Goal: Transaction & Acquisition: Purchase product/service

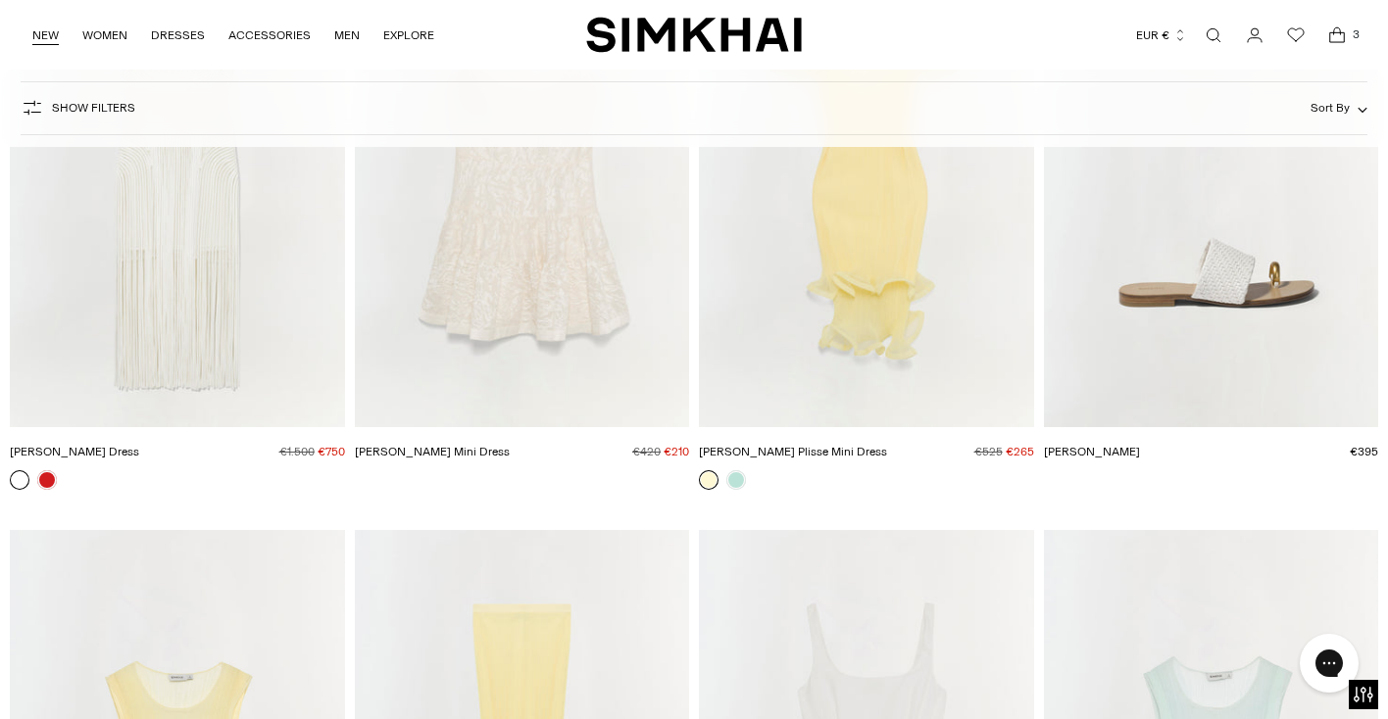
click at [40, 33] on link "NEW" at bounding box center [45, 35] width 26 height 43
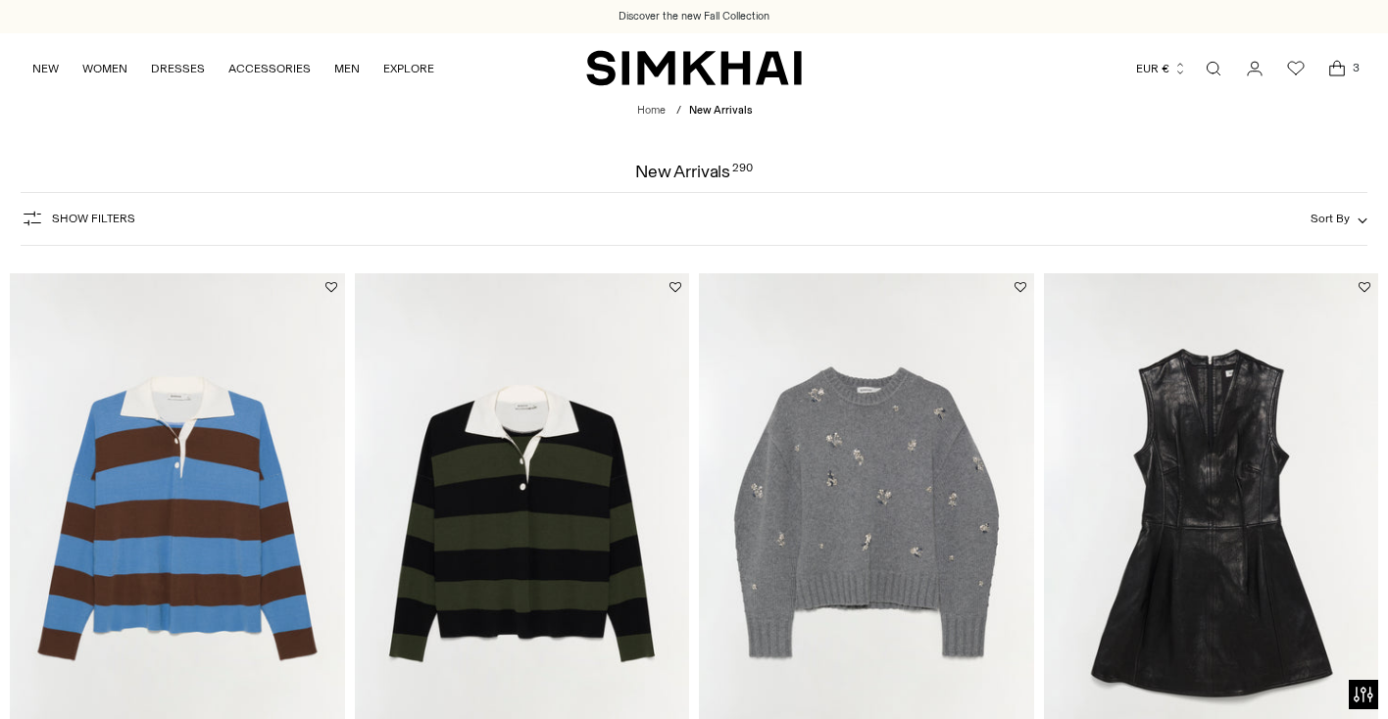
click at [1320, 229] on button "Sort By" at bounding box center [1338, 219] width 57 height 22
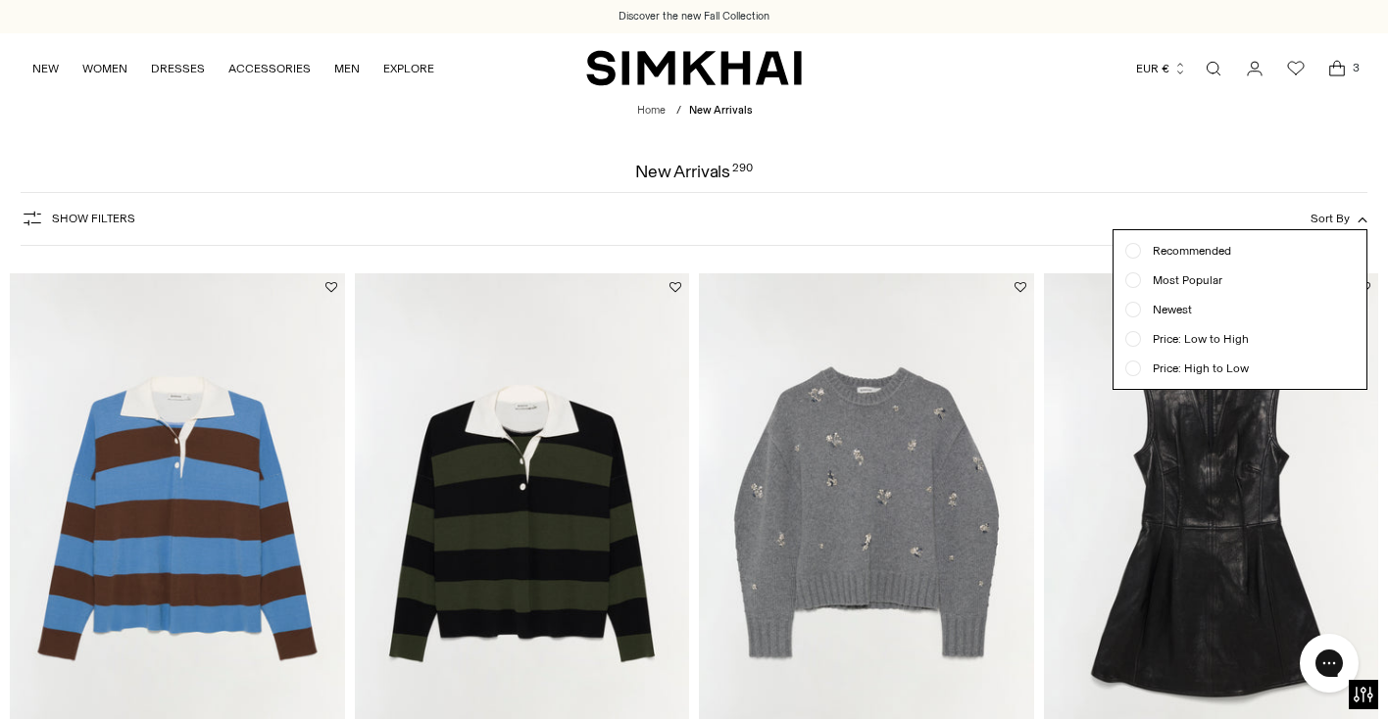
click at [1168, 309] on span "Newest" at bounding box center [1166, 310] width 51 height 18
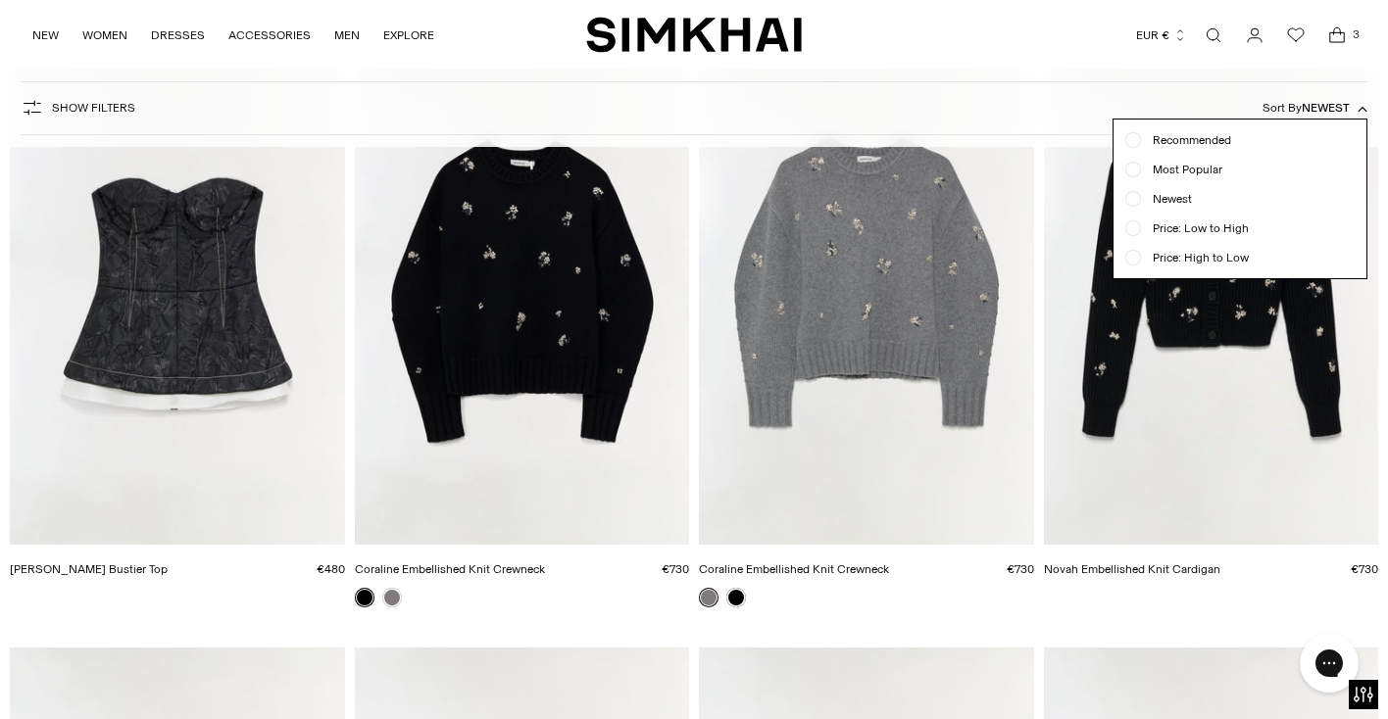
scroll to position [6241, 0]
click at [1332, 29] on icon "Open cart modal" at bounding box center [1336, 35] width 27 height 20
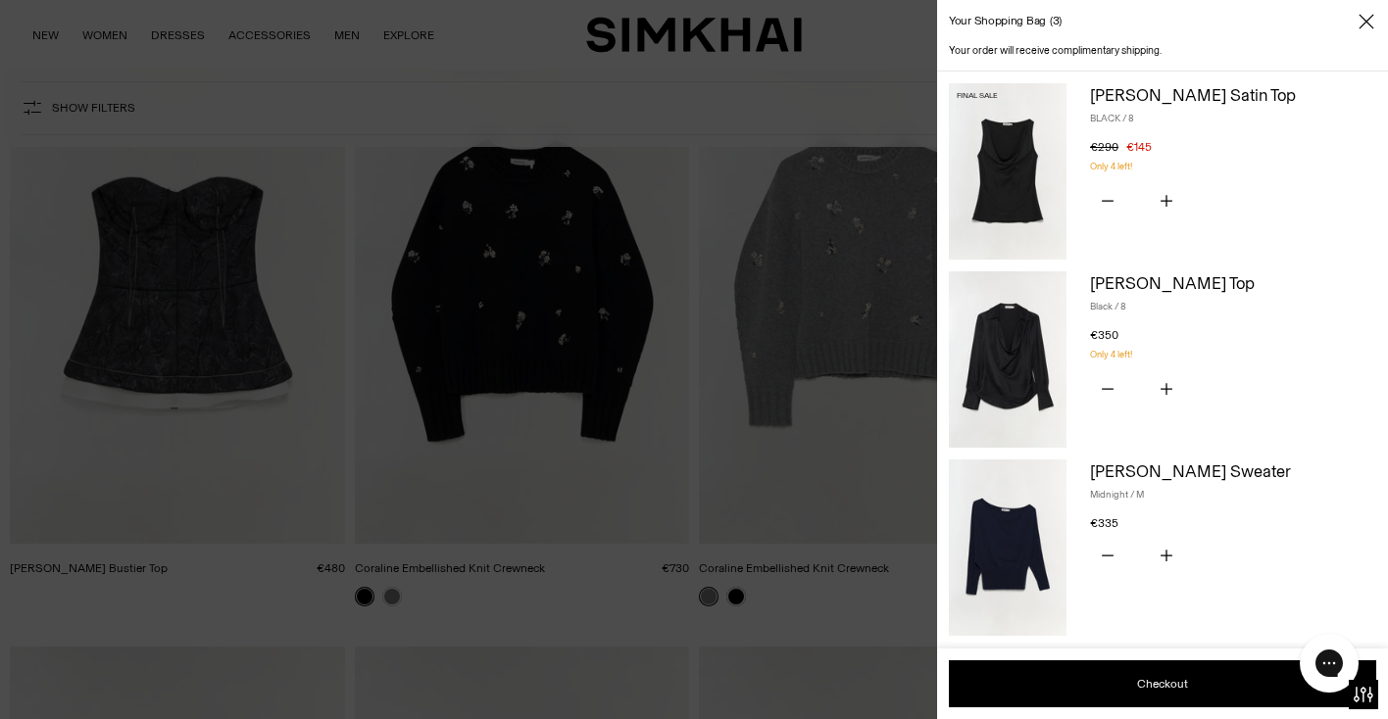
click at [1018, 358] on img at bounding box center [1008, 359] width 118 height 176
click at [992, 544] on img at bounding box center [1008, 548] width 118 height 176
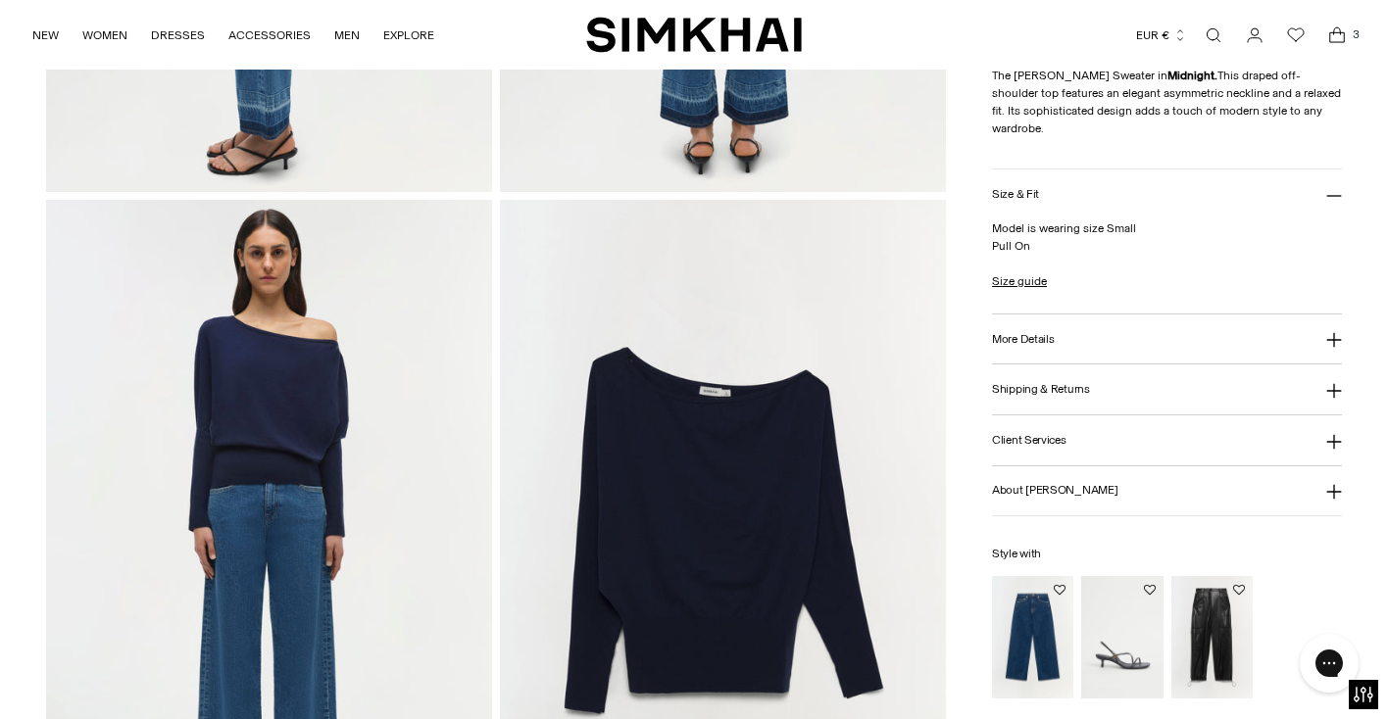
scroll to position [1304, 0]
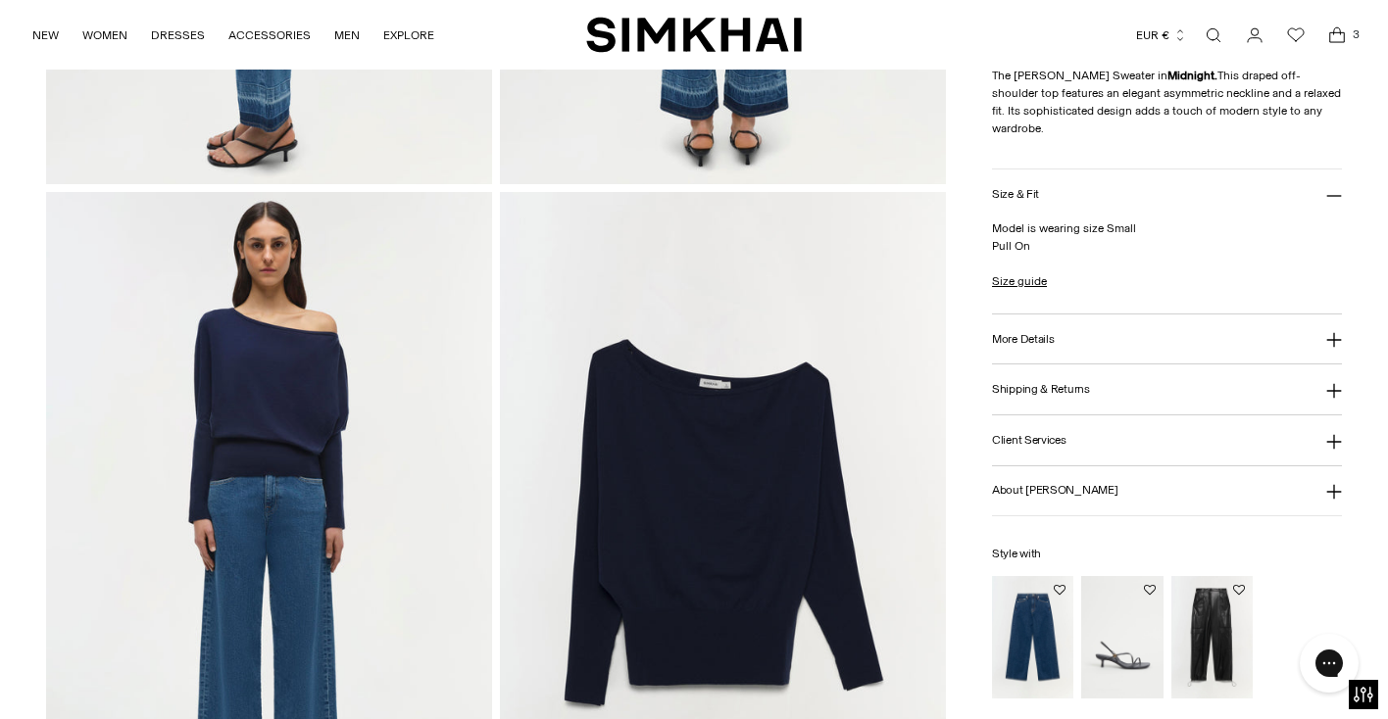
click at [1171, 319] on button "More Details" at bounding box center [1167, 340] width 350 height 50
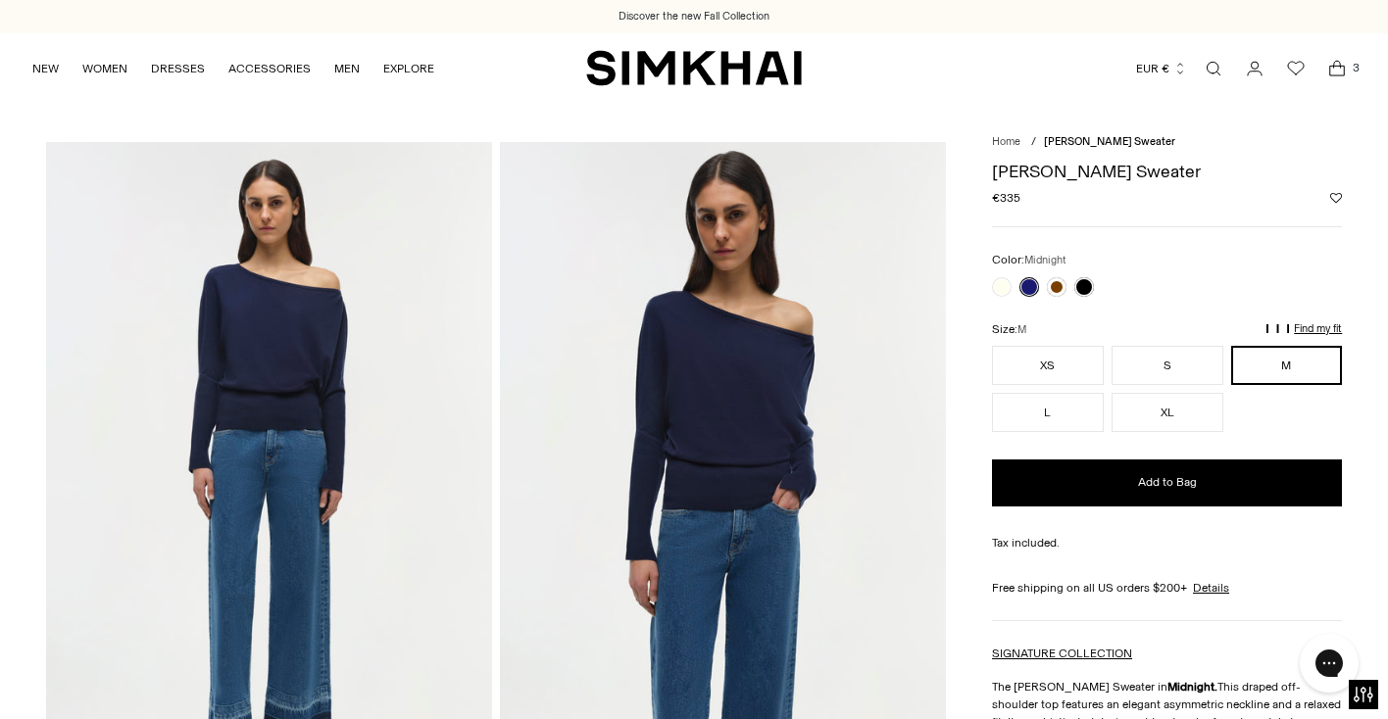
scroll to position [0, 0]
